Goal: Transaction & Acquisition: Book appointment/travel/reservation

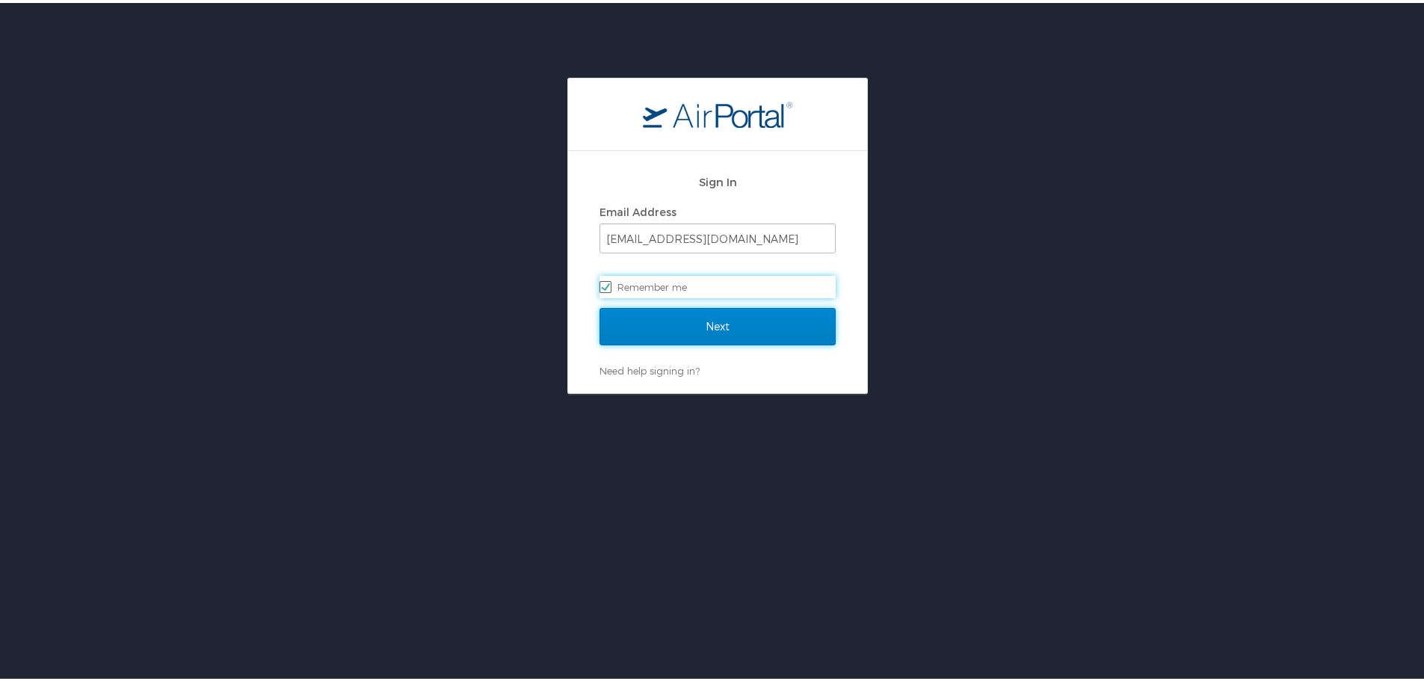
click at [721, 328] on input "Next" at bounding box center [718, 323] width 236 height 37
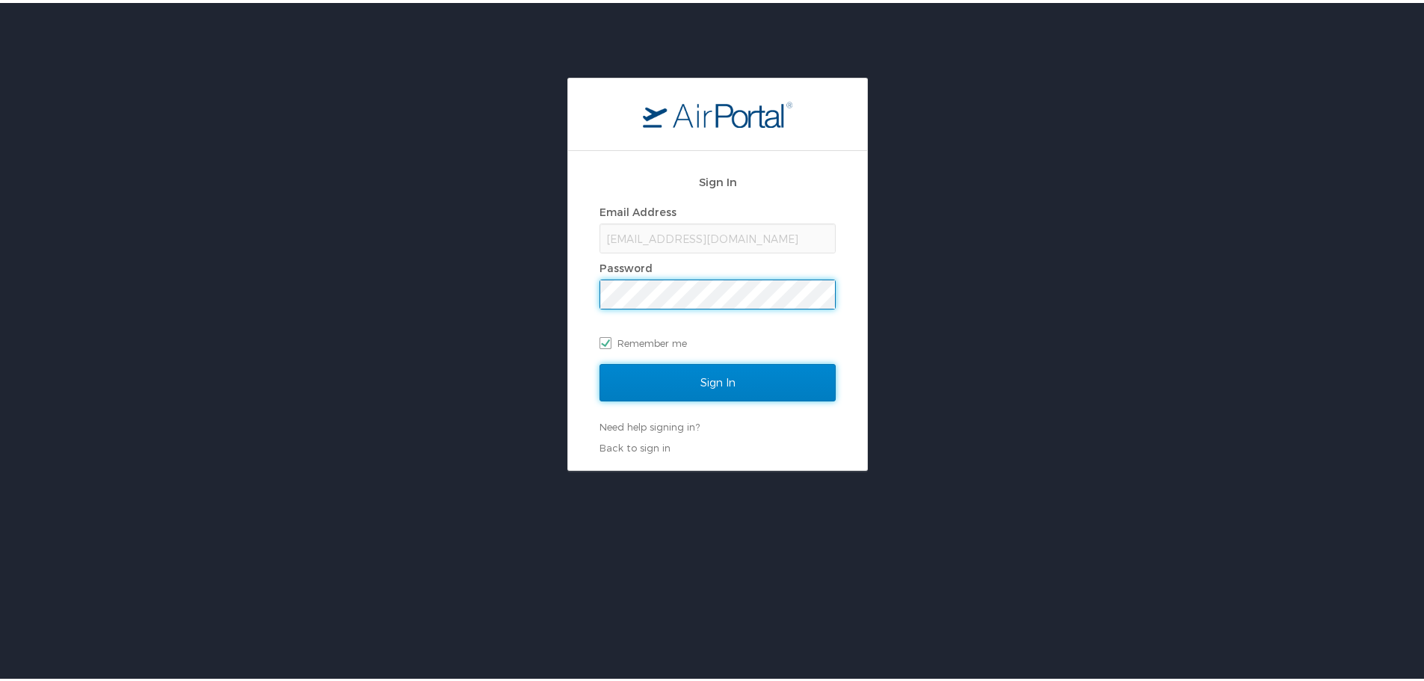
click at [737, 380] on input "Sign In" at bounding box center [718, 379] width 236 height 37
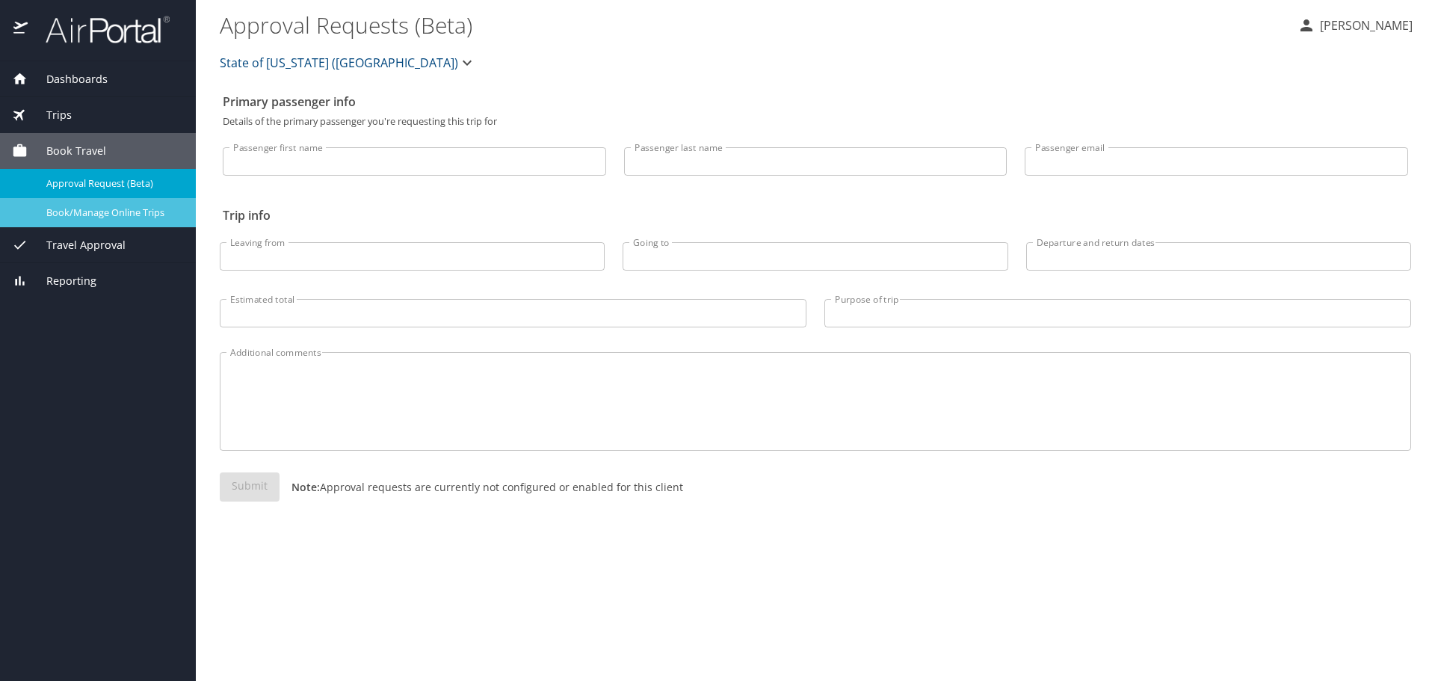
click at [72, 215] on span "Book/Manage Online Trips" at bounding box center [112, 213] width 132 height 14
